Goal: Task Accomplishment & Management: Manage account settings

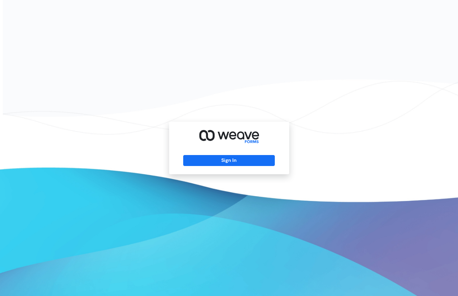
click at [209, 153] on div "Sign In" at bounding box center [229, 148] width 120 height 53
click at [206, 159] on button "Sign In" at bounding box center [229, 160] width 92 height 11
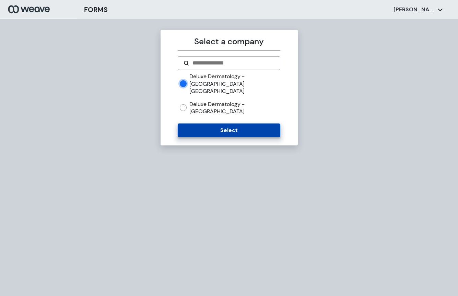
click at [202, 124] on button "Select" at bounding box center [229, 131] width 103 height 14
